Goal: Information Seeking & Learning: Find specific fact

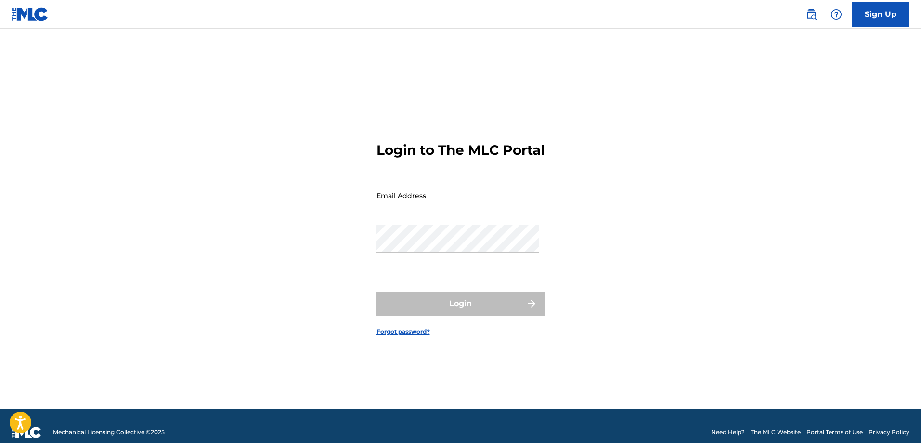
click at [812, 14] on img at bounding box center [812, 15] width 12 height 12
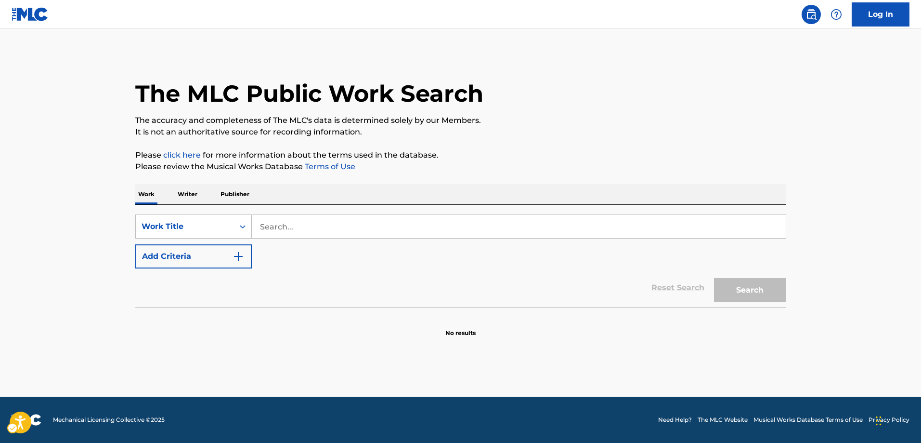
click at [266, 224] on div "SearchWithCriteria2bacb61c-c1e8-4afe-b6fd-91c132255559 Work Title Add Criteria" at bounding box center [460, 241] width 651 height 54
click button "Open accessiBe: accessibility options, statement and help" at bounding box center [21, 422] width 24 height 24
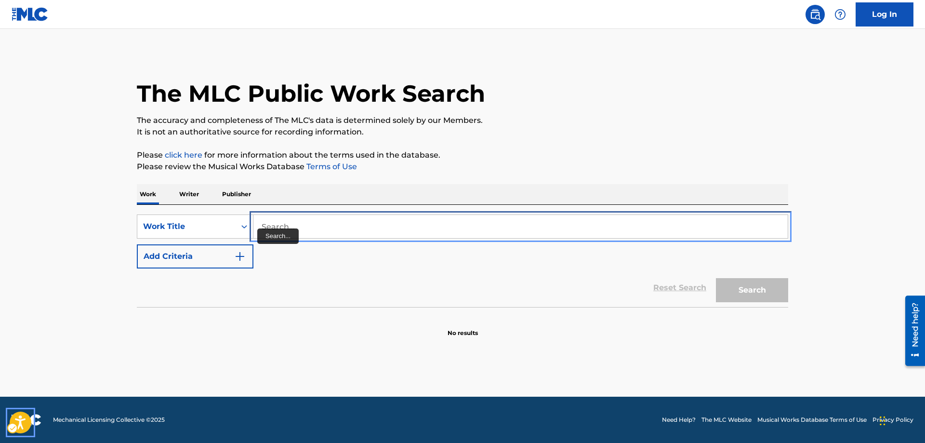
click at [259, 224] on input "Search..." at bounding box center [520, 226] width 534 height 23
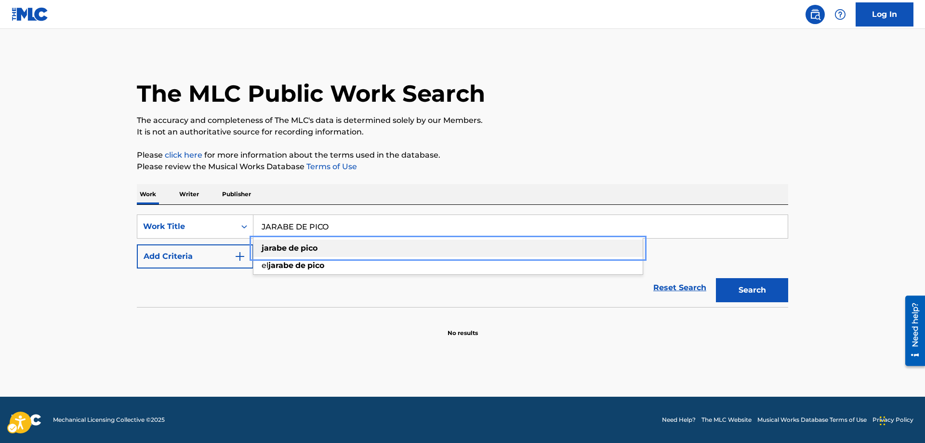
click at [263, 251] on strong "jarabe" at bounding box center [274, 247] width 25 height 9
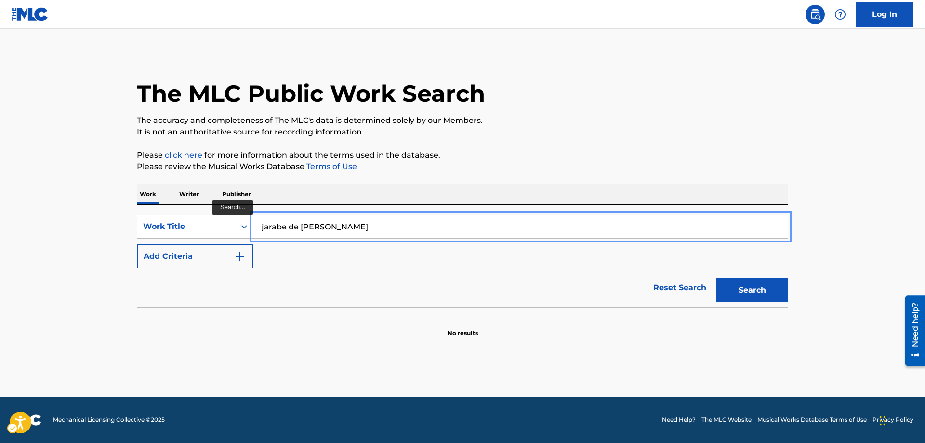
click at [137, 244] on button "Add Criteria" at bounding box center [195, 256] width 117 height 24
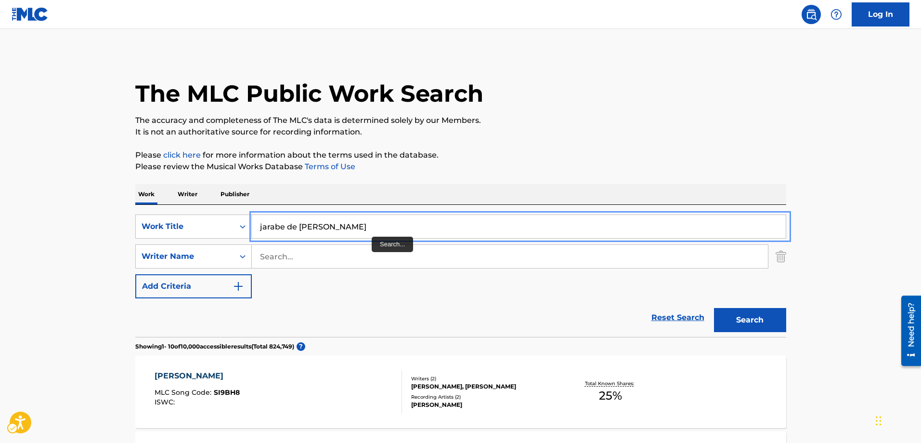
click at [384, 227] on input "jarabe de picoRAUL SANDOVAL" at bounding box center [519, 226] width 534 height 23
type input "jarabe de pico"
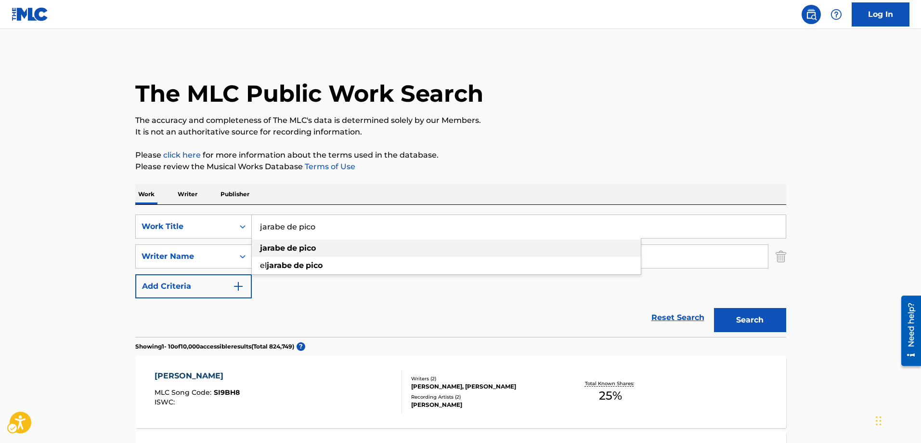
click at [253, 255] on div "jarabe de pico" at bounding box center [446, 247] width 389 height 17
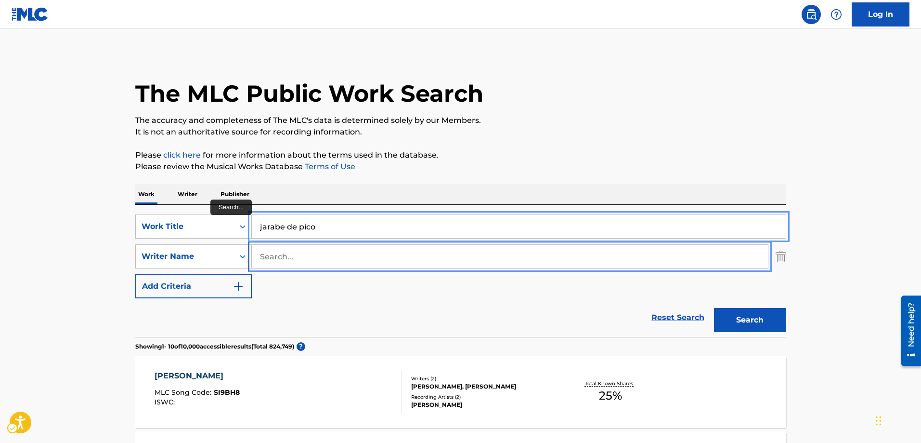
click at [256, 253] on input "Search..." at bounding box center [510, 256] width 516 height 23
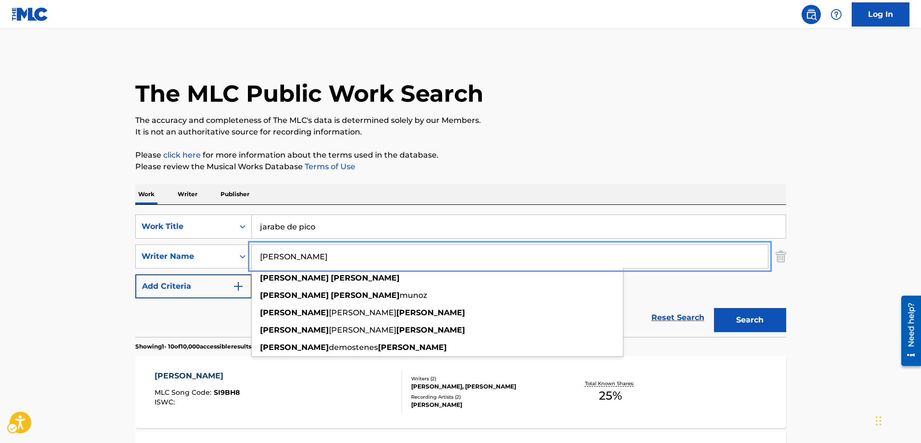
type input "RAUL SANDOVAL"
click at [135, 274] on button "Add Criteria" at bounding box center [193, 286] width 117 height 24
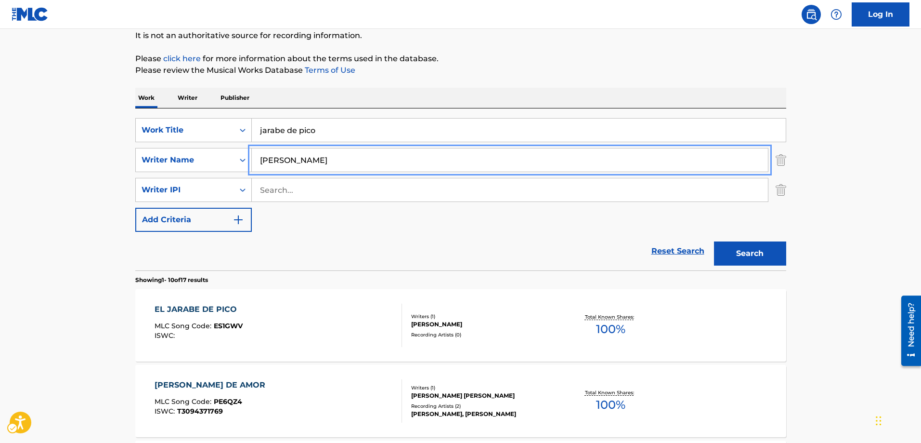
scroll to position [48, 0]
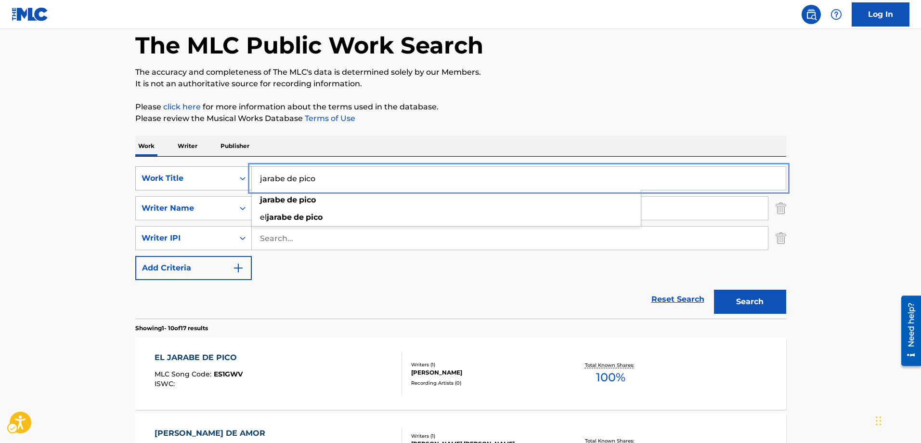
drag, startPoint x: 331, startPoint y: 178, endPoint x: 242, endPoint y: 181, distance: 89.2
click at [242, 181] on div "SearchWithCriteria2bacb61c-c1e8-4afe-b6fd-91c132255559 Work Title | Submit | Su…" at bounding box center [460, 178] width 651 height 24
click at [135, 256] on button "Add Criteria" at bounding box center [193, 268] width 117 height 24
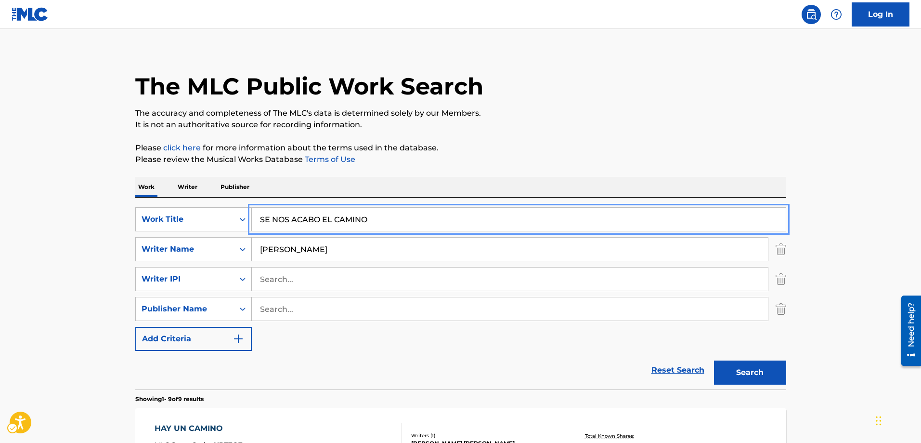
scroll to position [0, 0]
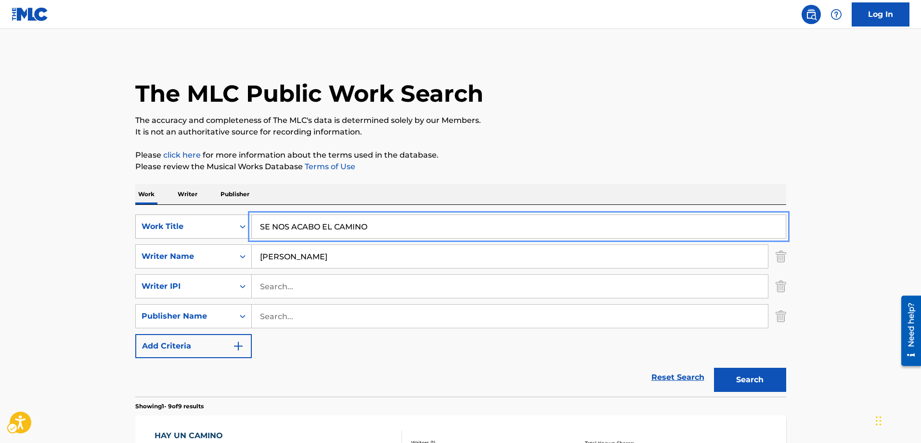
drag, startPoint x: 382, startPoint y: 221, endPoint x: 225, endPoint y: 227, distance: 156.7
click at [225, 227] on div "SearchWithCriteria2bacb61c-c1e8-4afe-b6fd-91c132255559 Work Title | Submit | Su…" at bounding box center [460, 226] width 651 height 24
type input "JARABE DE PICO"
click at [135, 334] on button "Add Criteria" at bounding box center [193, 346] width 117 height 24
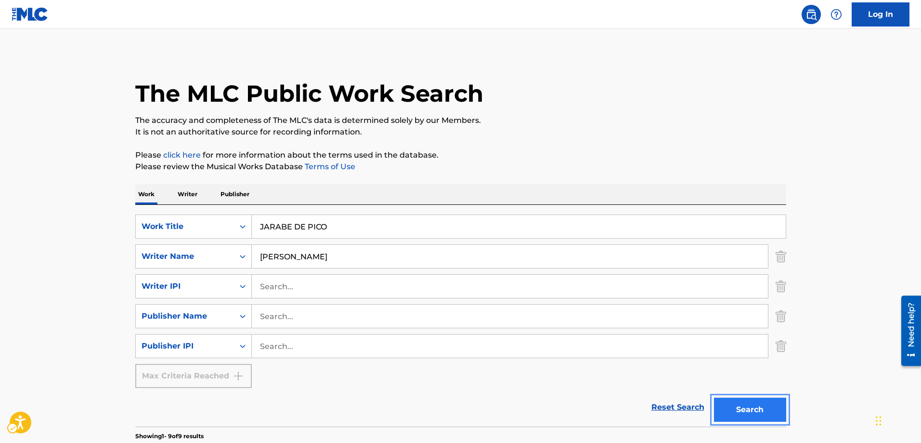
click at [743, 417] on button "Search" at bounding box center [750, 409] width 72 height 24
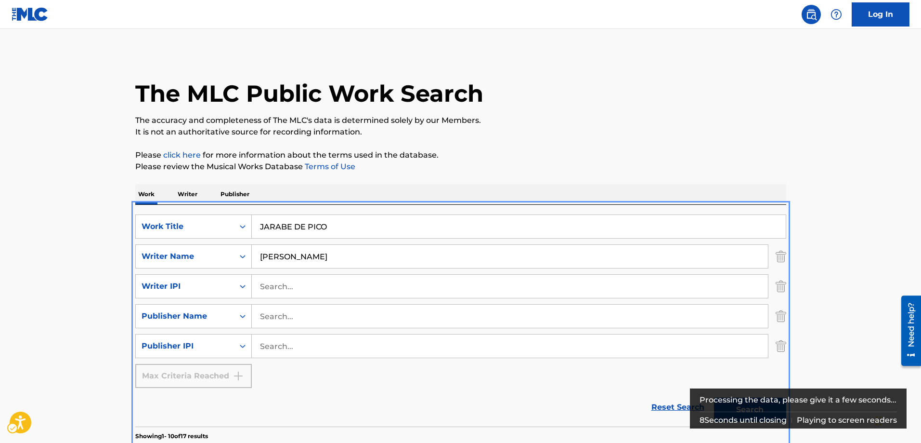
scroll to position [205, 0]
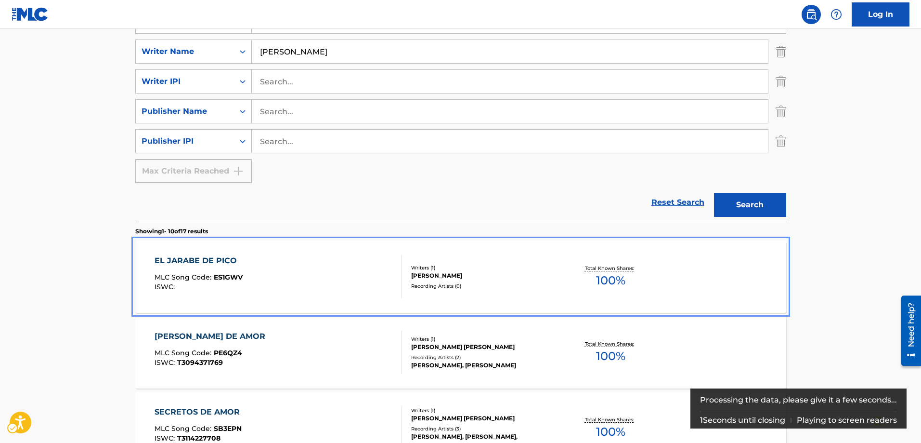
click at [234, 276] on span "ES1GWV" at bounding box center [228, 277] width 29 height 9
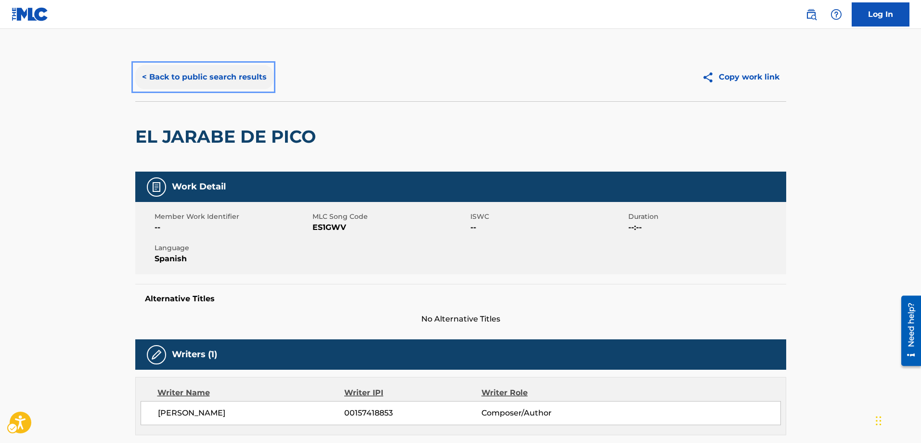
click at [143, 78] on button "< Back to public search results" at bounding box center [204, 77] width 138 height 24
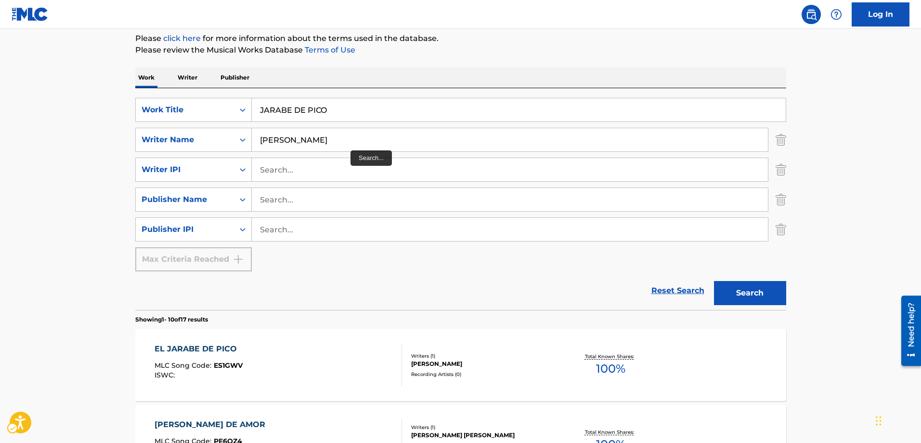
scroll to position [108, 0]
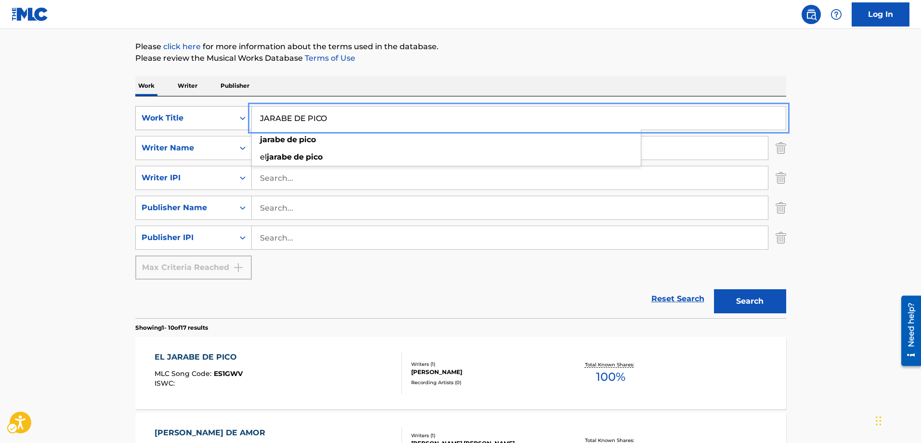
drag, startPoint x: 332, startPoint y: 116, endPoint x: 174, endPoint y: 117, distance: 158.0
click at [174, 117] on div "SearchWithCriteria2bacb61c-c1e8-4afe-b6fd-91c132255559 Work Title JARABE DE PIC…" at bounding box center [460, 118] width 651 height 24
type input "INDIO UELVE A TU LUGAR"
click at [714, 289] on button "Search" at bounding box center [750, 301] width 72 height 24
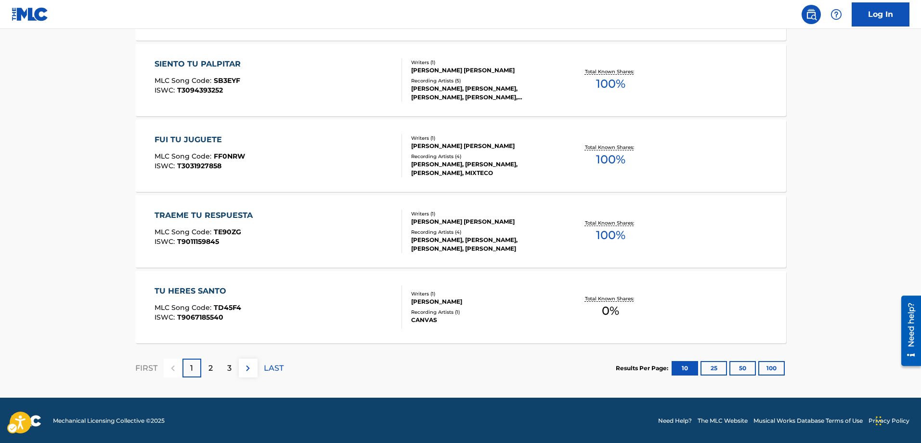
scroll to position [856, 0]
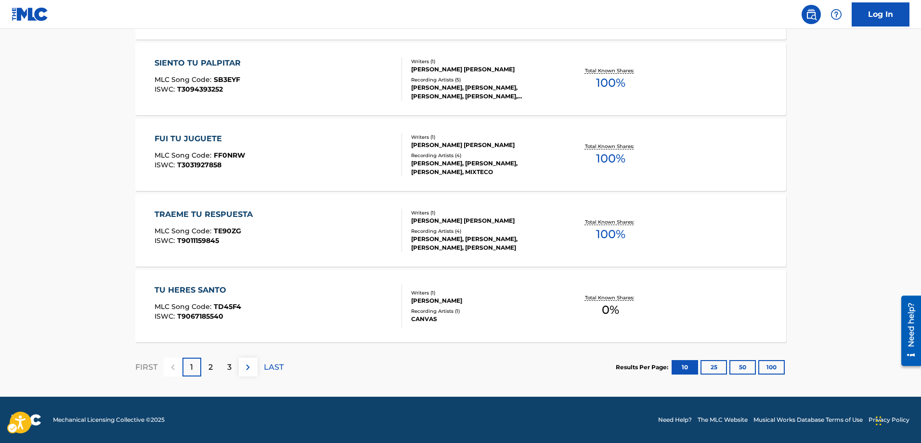
click at [211, 366] on p "2" at bounding box center [211, 367] width 4 height 12
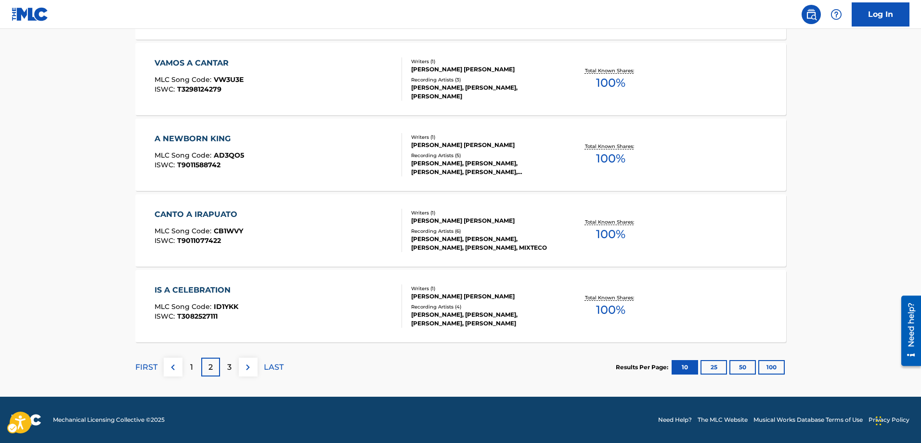
click at [233, 365] on div "3" at bounding box center [229, 366] width 19 height 19
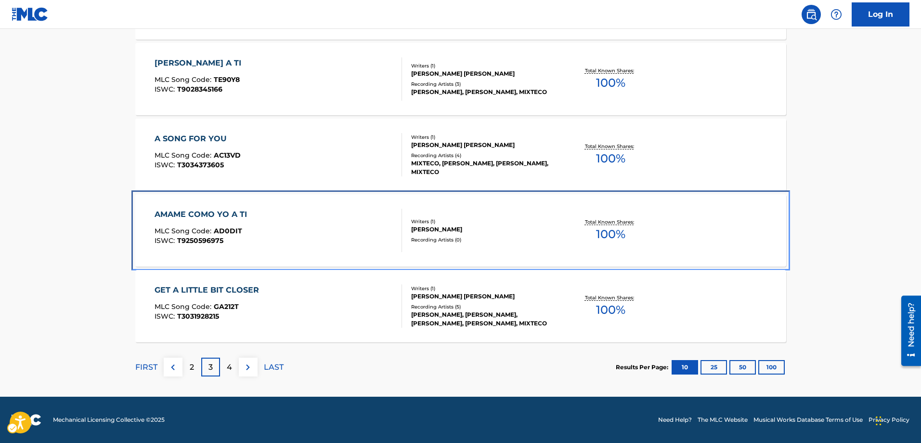
click at [445, 239] on div "Recording Artists ( 0 )" at bounding box center [483, 239] width 145 height 7
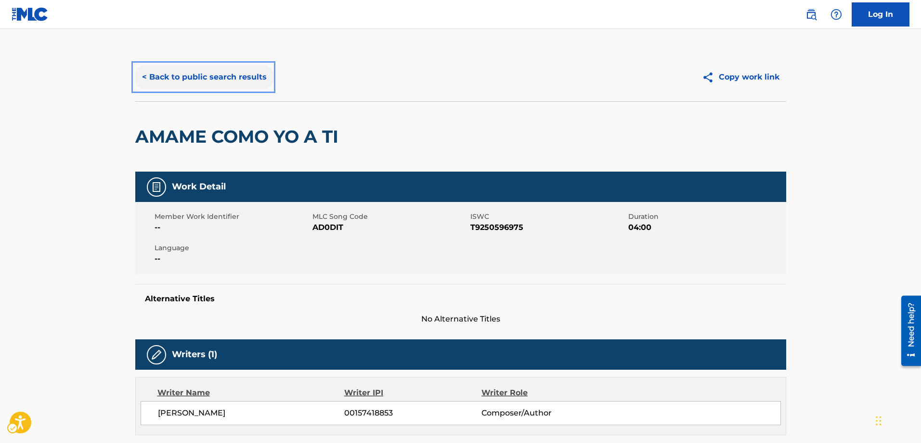
click at [142, 74] on button "< Back to public search results" at bounding box center [204, 77] width 138 height 24
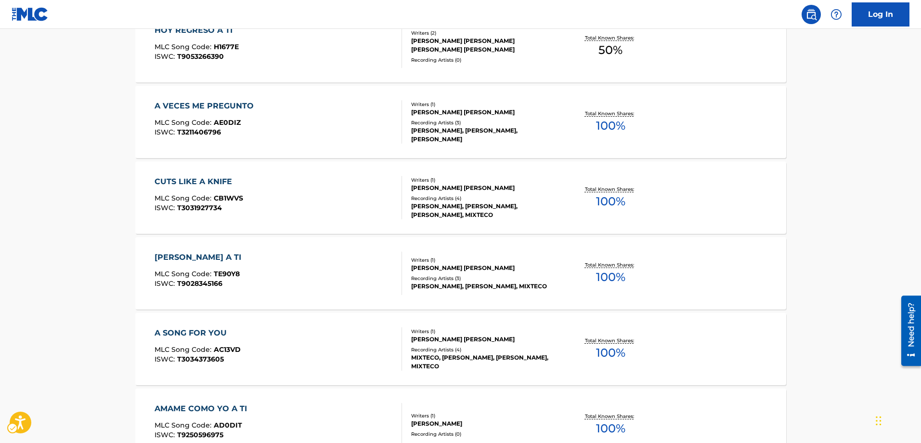
scroll to position [808, 0]
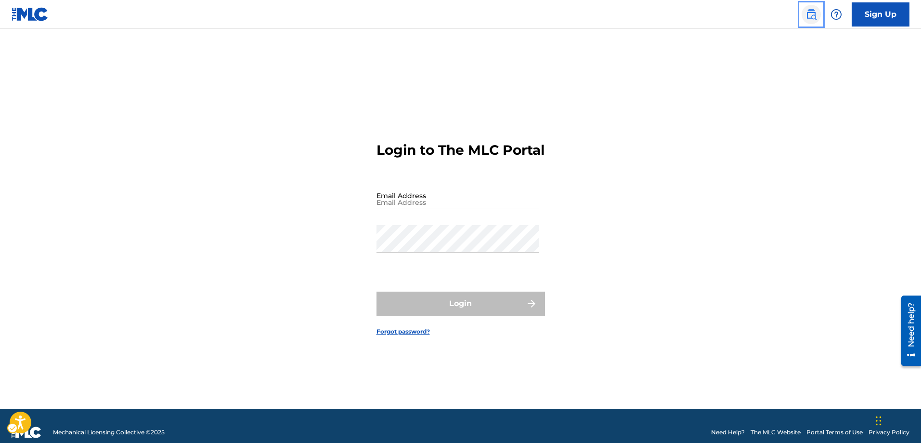
click at [810, 20] on img "Page Menu" at bounding box center [812, 15] width 12 height 12
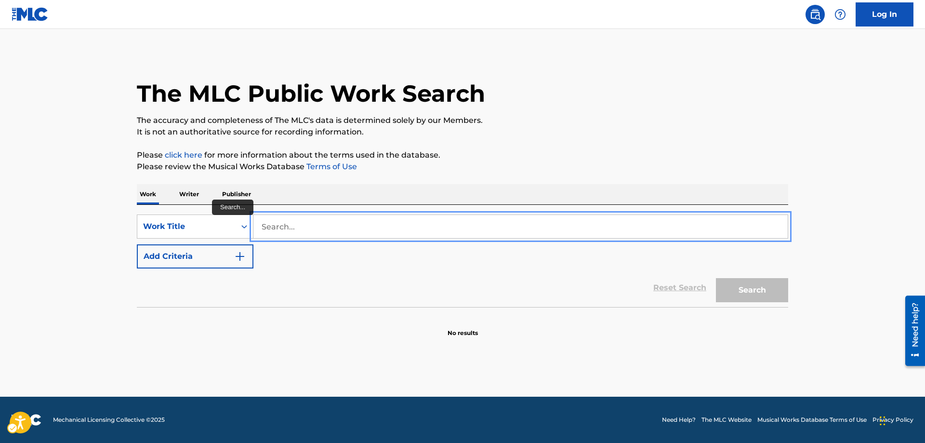
click at [267, 228] on input "Search..." at bounding box center [520, 226] width 534 height 23
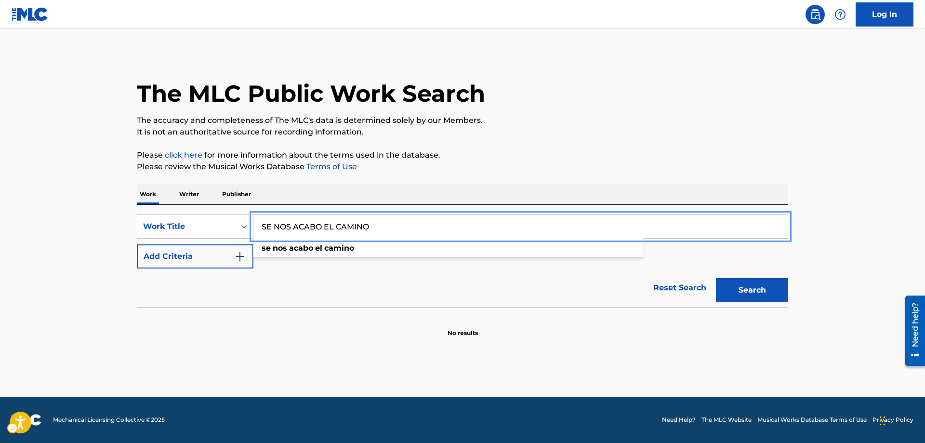
type input "SE NOS ACABO EL CAMINO"
click at [137, 244] on button "Add Criteria" at bounding box center [195, 256] width 117 height 24
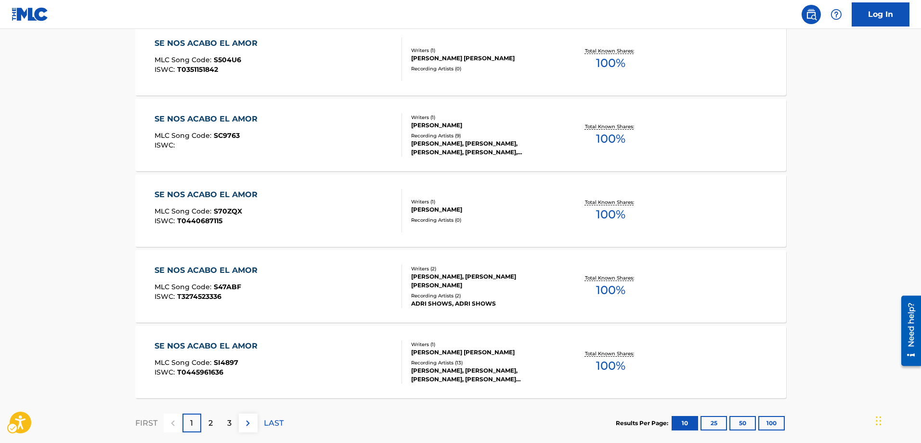
scroll to position [766, 0]
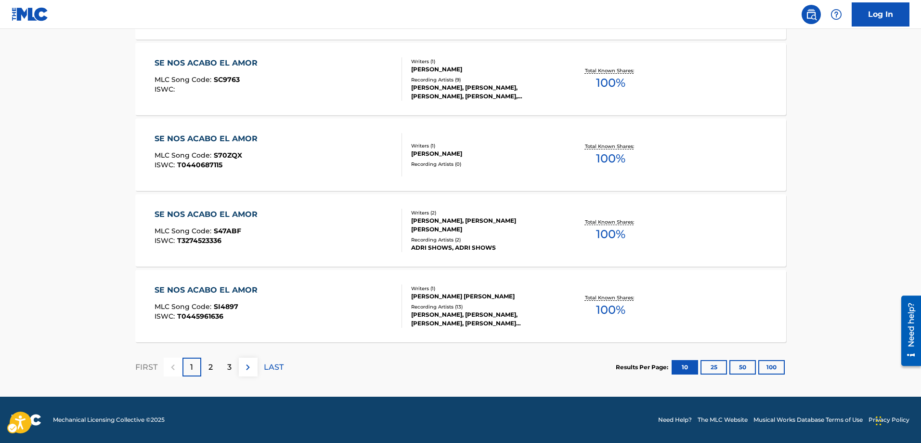
click at [210, 369] on p "2" at bounding box center [211, 367] width 4 height 12
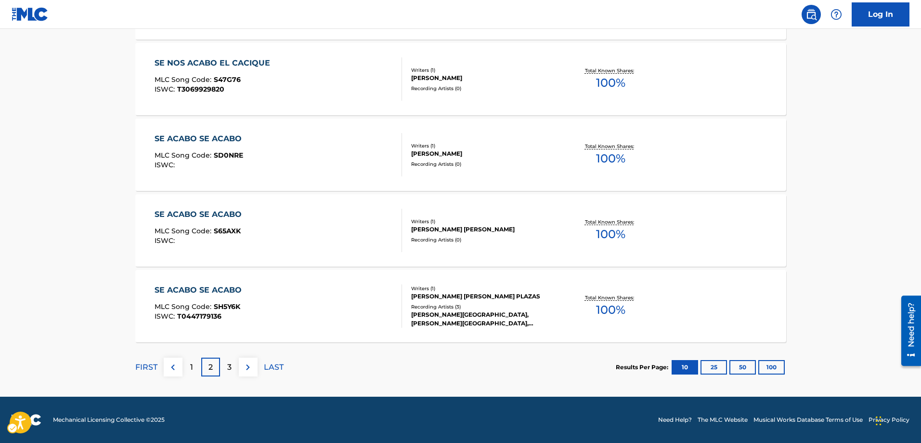
click at [228, 365] on p "3" at bounding box center [229, 367] width 4 height 12
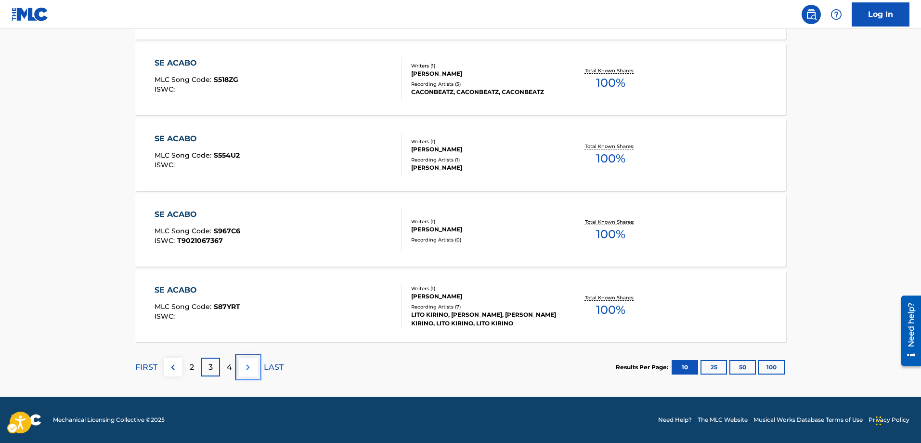
click at [250, 364] on img at bounding box center [248, 367] width 12 height 12
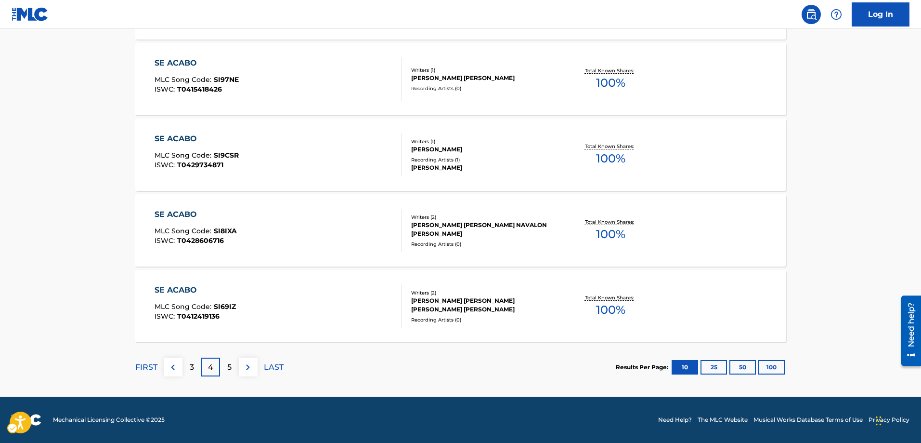
click at [234, 369] on div "5" at bounding box center [229, 366] width 19 height 19
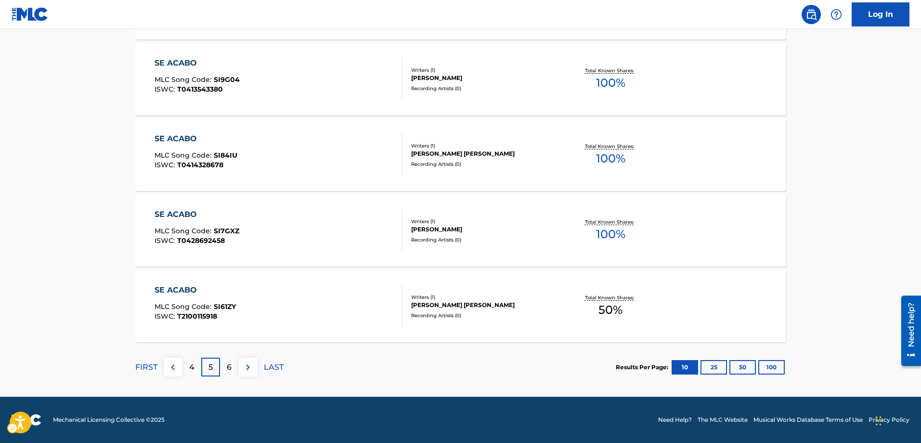
click at [228, 369] on p "6" at bounding box center [229, 367] width 5 height 12
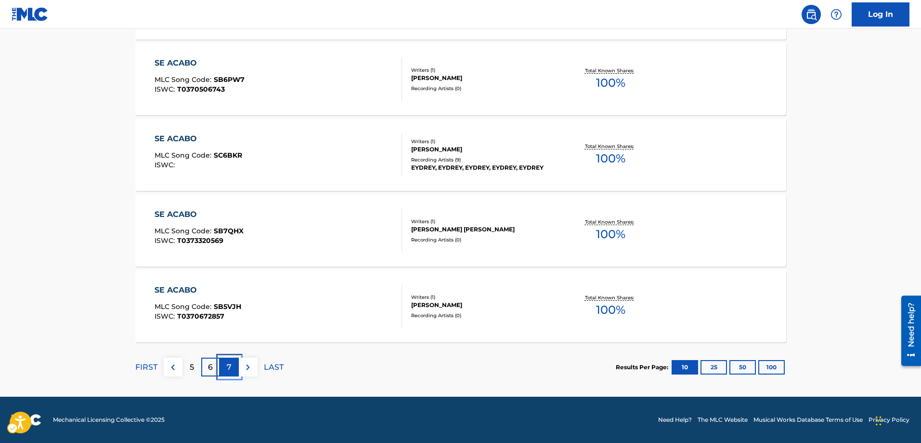
click at [228, 369] on p "7" at bounding box center [229, 367] width 5 height 12
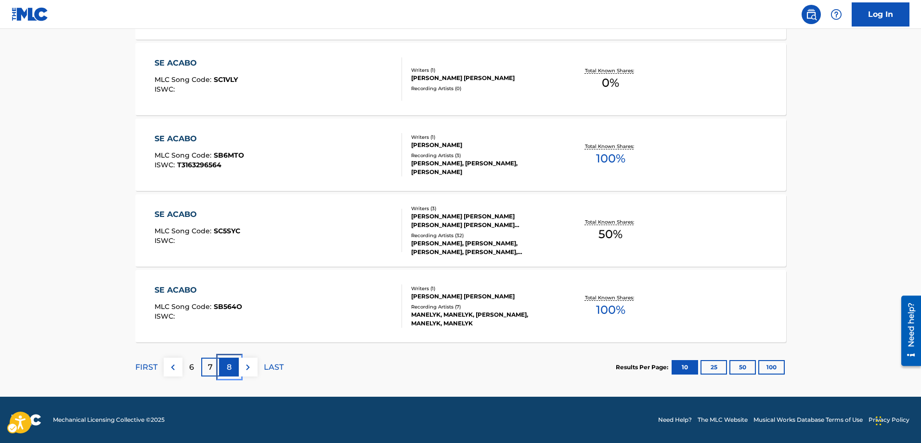
click at [230, 368] on p "8" at bounding box center [229, 367] width 5 height 12
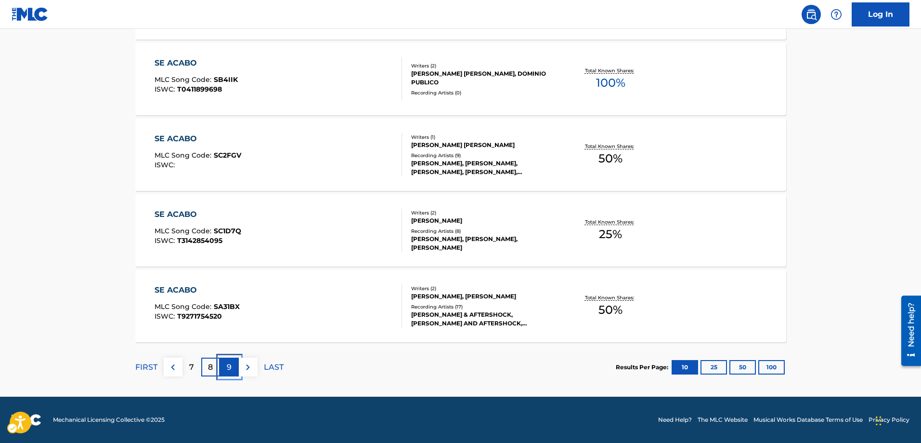
click at [230, 368] on p "9" at bounding box center [229, 367] width 5 height 12
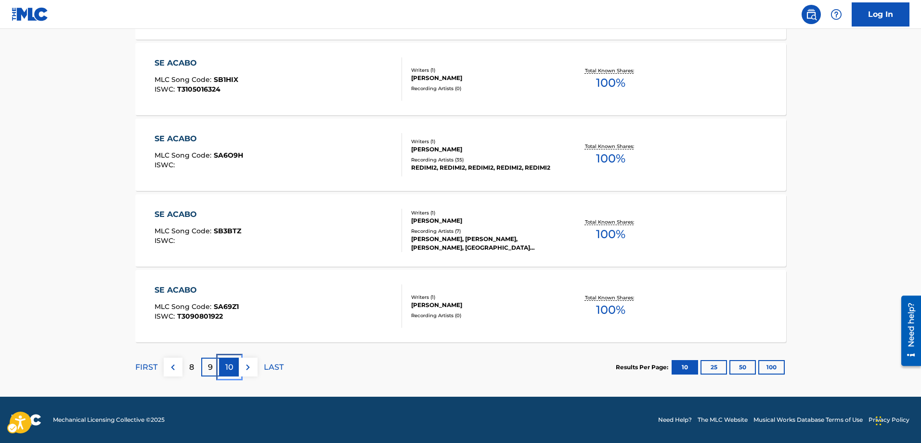
click at [230, 369] on p "10" at bounding box center [229, 367] width 8 height 12
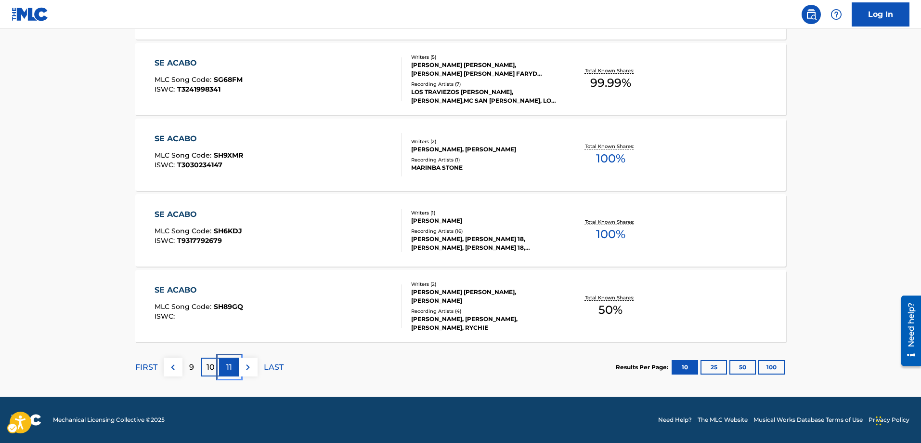
click at [228, 370] on p "11" at bounding box center [229, 367] width 6 height 12
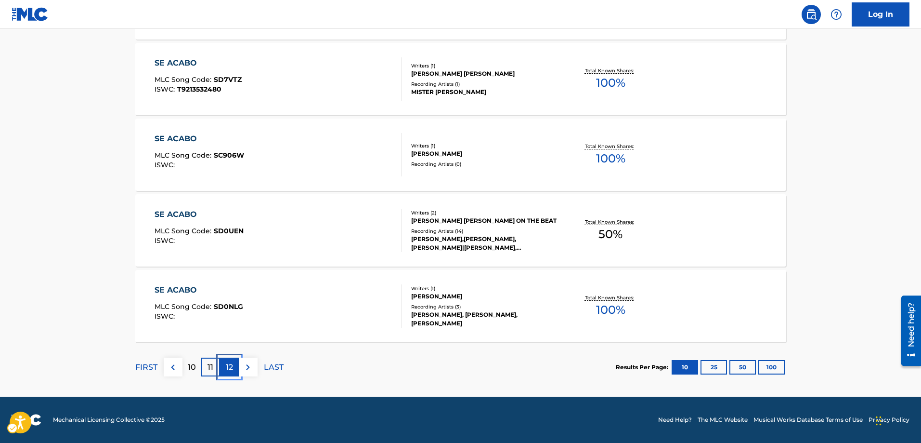
click at [230, 366] on p "12" at bounding box center [229, 367] width 7 height 12
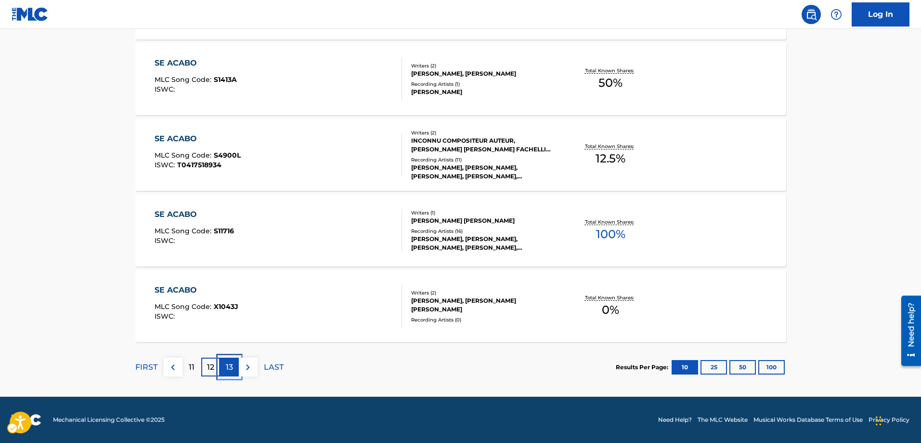
click at [229, 369] on p "13" at bounding box center [229, 367] width 7 height 12
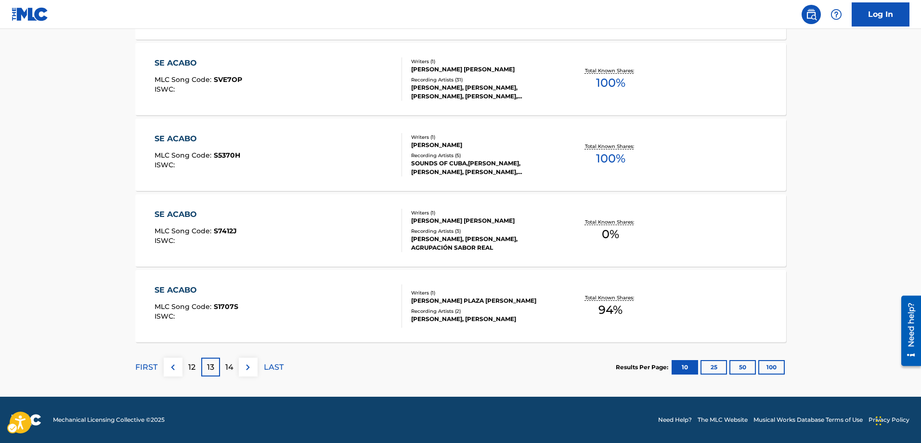
click at [231, 364] on p "14" at bounding box center [229, 367] width 8 height 12
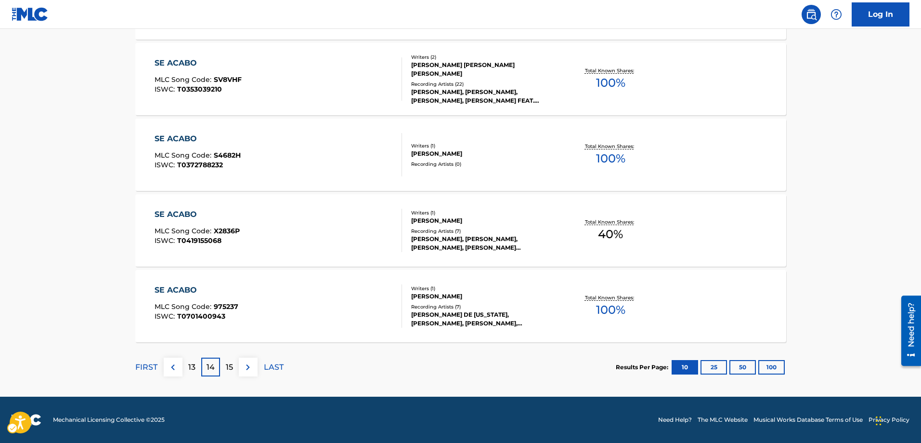
click at [229, 366] on p "15" at bounding box center [229, 367] width 7 height 12
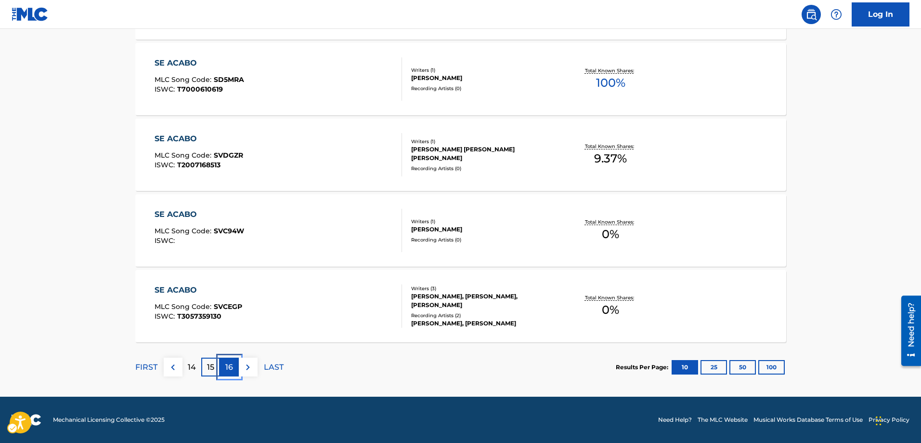
click at [227, 367] on p "16" at bounding box center [229, 367] width 8 height 12
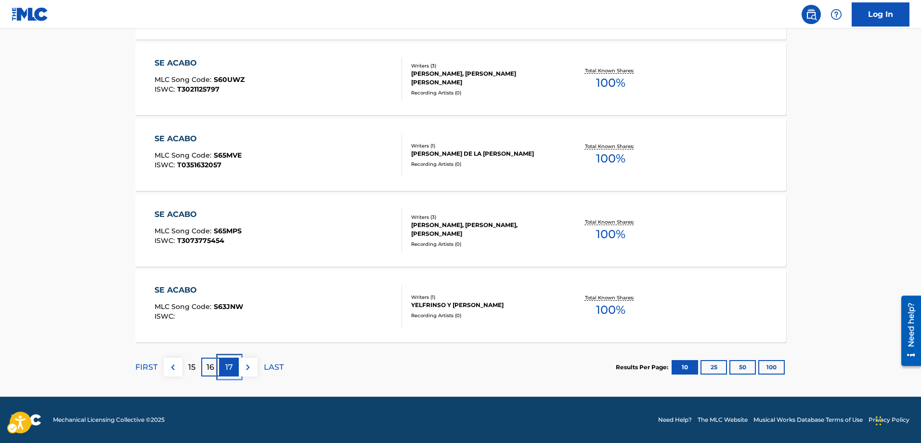
click at [227, 367] on p "17" at bounding box center [229, 367] width 8 height 12
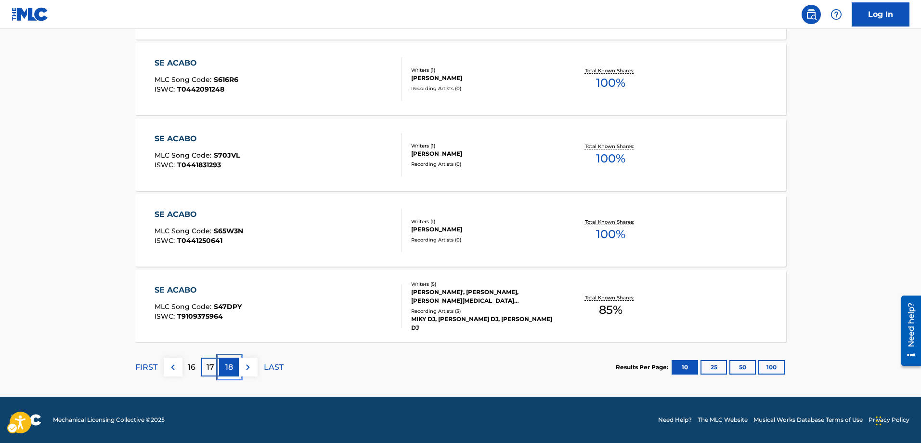
click at [228, 366] on p "18" at bounding box center [229, 367] width 8 height 12
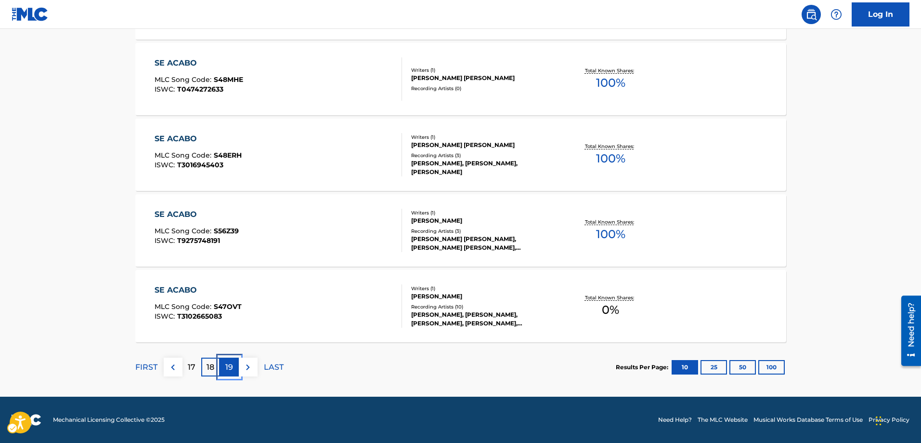
click at [232, 371] on p "19" at bounding box center [229, 367] width 8 height 12
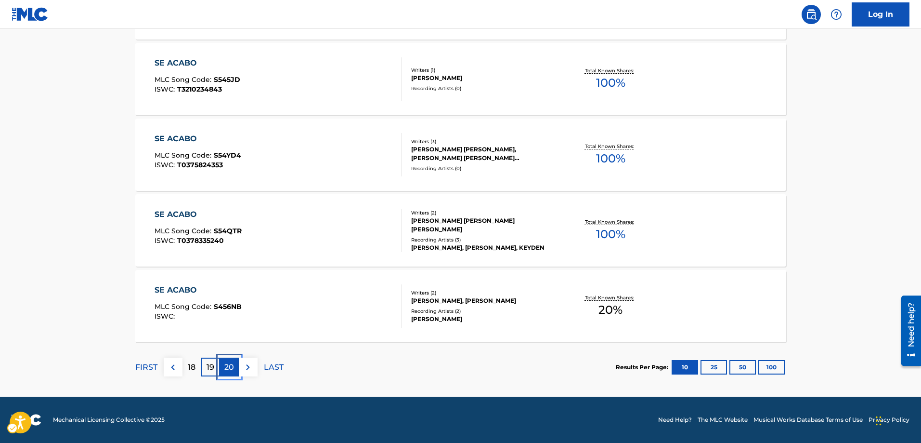
click at [231, 369] on p "20" at bounding box center [229, 367] width 10 height 12
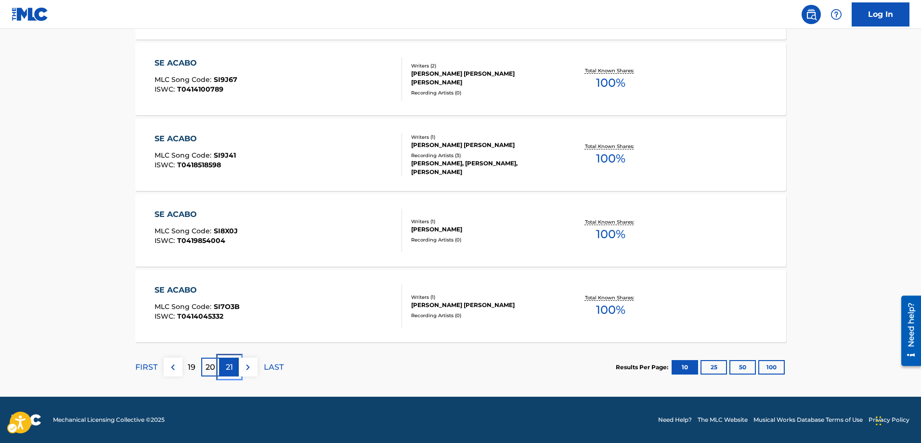
click at [226, 367] on p "21" at bounding box center [229, 367] width 7 height 12
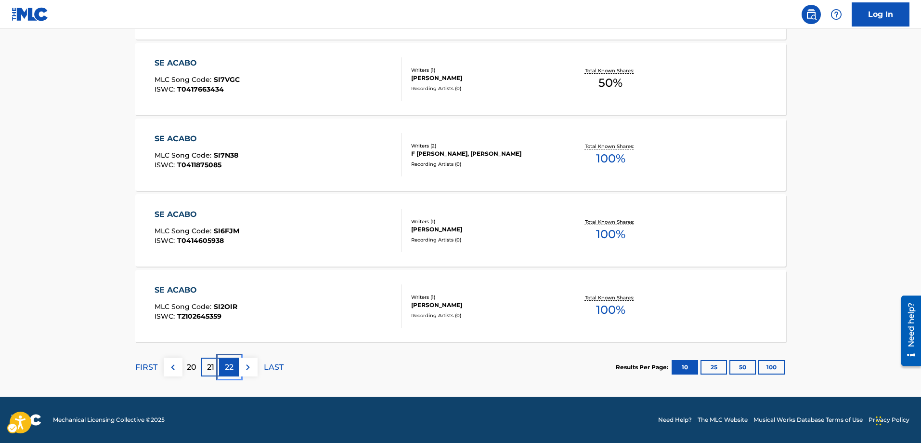
click at [232, 369] on p "22" at bounding box center [229, 367] width 9 height 12
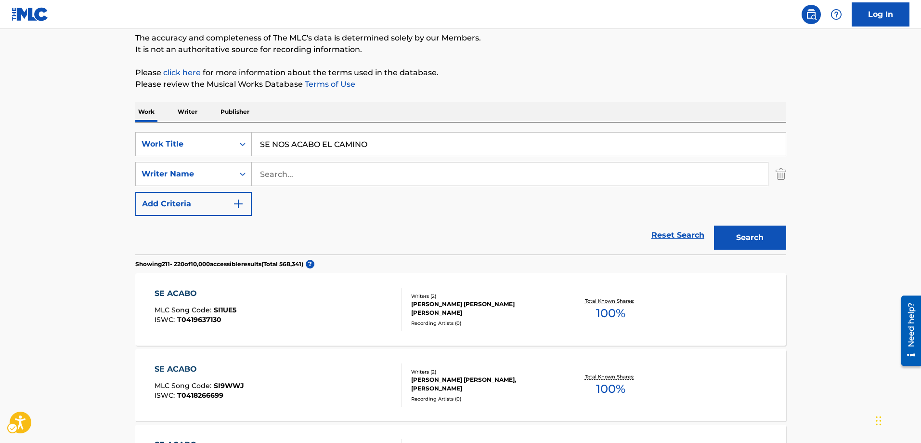
scroll to position [0, 0]
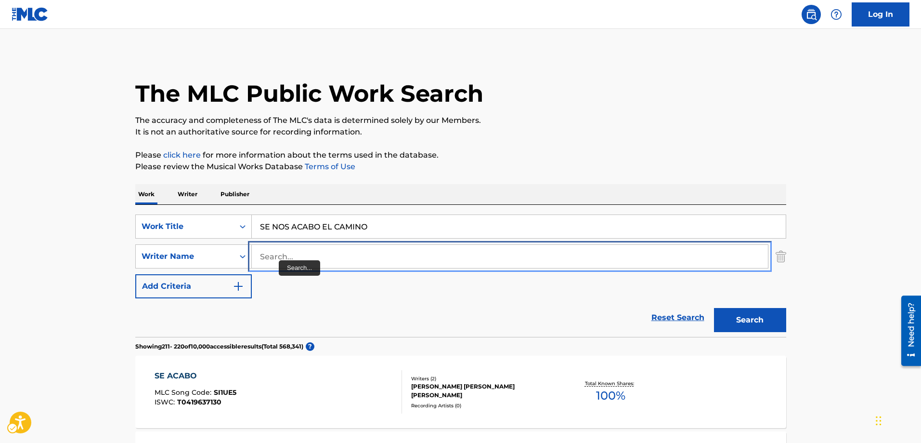
click at [253, 253] on input "Search..." at bounding box center [510, 256] width 516 height 23
type input "[PERSON_NAME]"
click at [135, 274] on button "Add Criteria" at bounding box center [193, 286] width 117 height 24
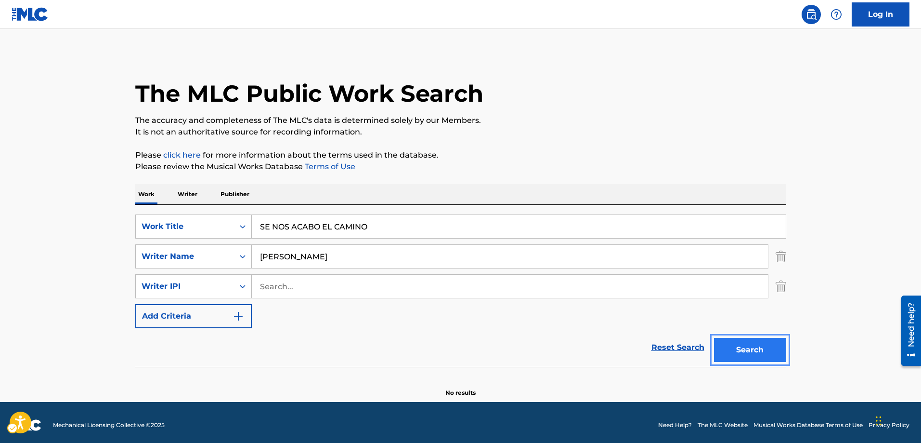
click at [738, 354] on button "Search" at bounding box center [750, 350] width 72 height 24
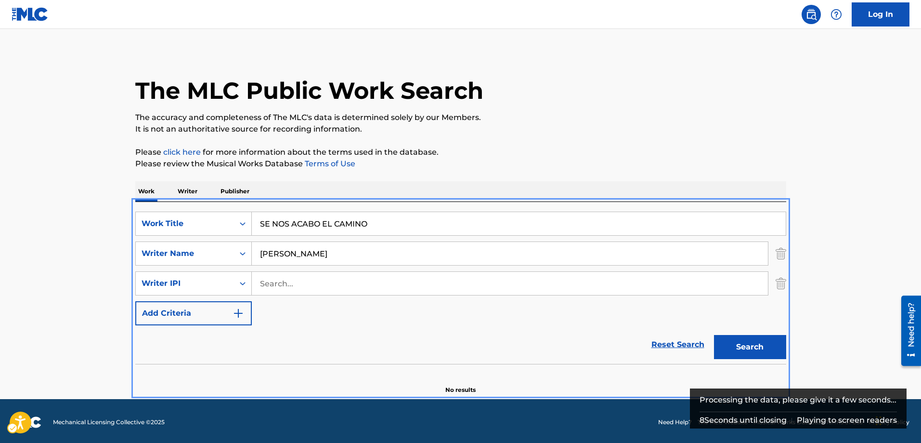
scroll to position [5, 0]
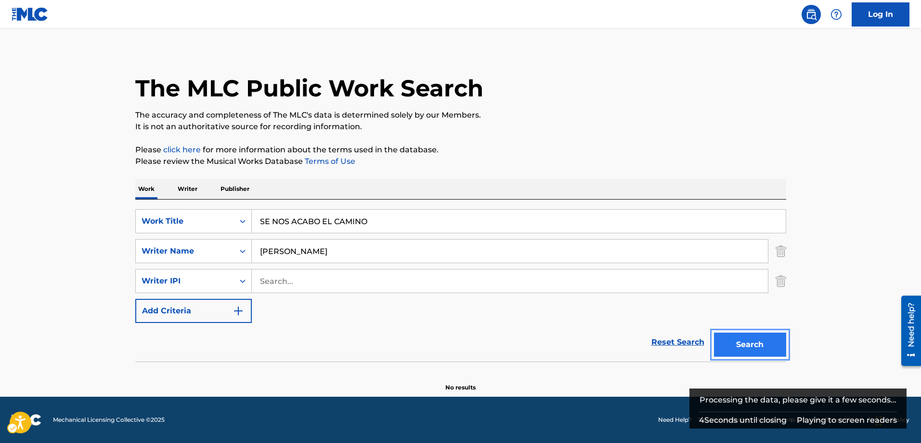
click at [761, 345] on button "Search" at bounding box center [750, 344] width 72 height 24
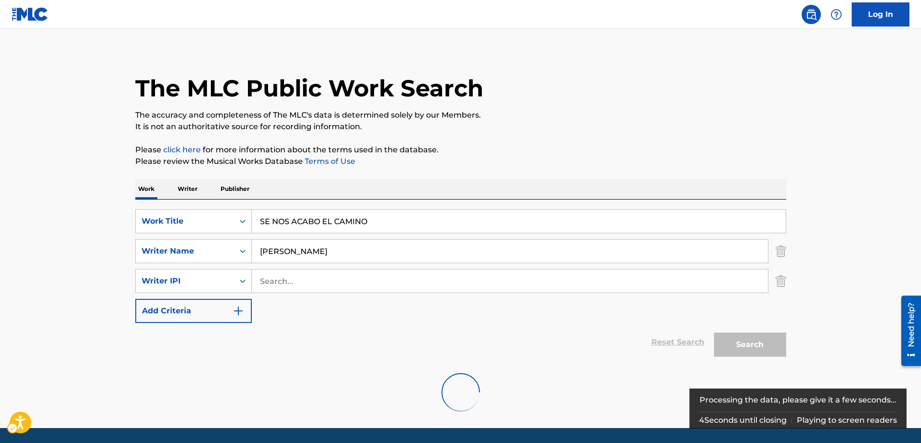
scroll to position [0, 0]
